Goal: Information Seeking & Learning: Learn about a topic

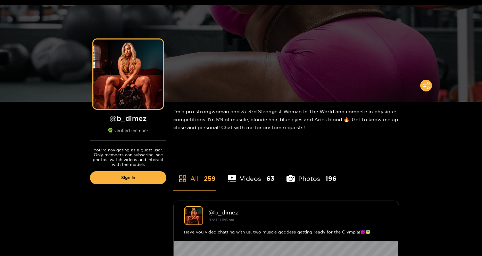
scroll to position [24, 0]
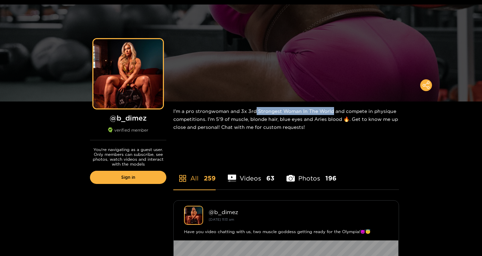
drag, startPoint x: 334, startPoint y: 111, endPoint x: 257, endPoint y: 110, distance: 77.0
click at [257, 110] on div "I'm a pro strongwoman and 3x 3rd Strongest Woman In The World and compete in ph…" at bounding box center [286, 119] width 226 height 35
copy div "Strongest Woman In The World"
